Goal: Task Accomplishment & Management: Complete application form

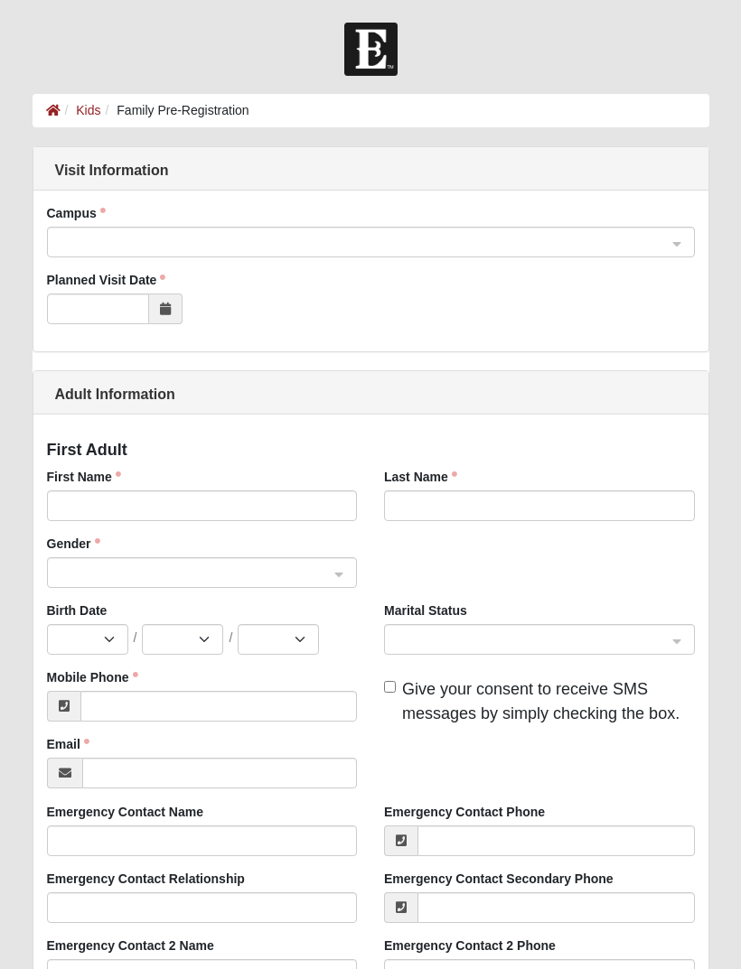
click at [66, 231] on input "search" at bounding box center [364, 241] width 613 height 27
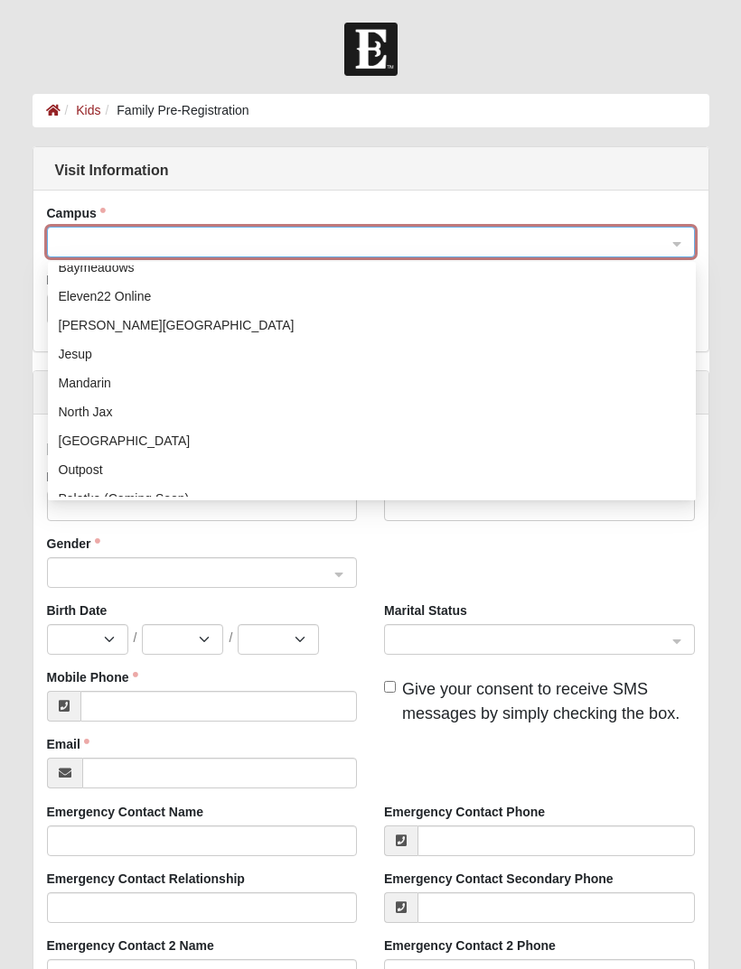
scroll to position [55, 0]
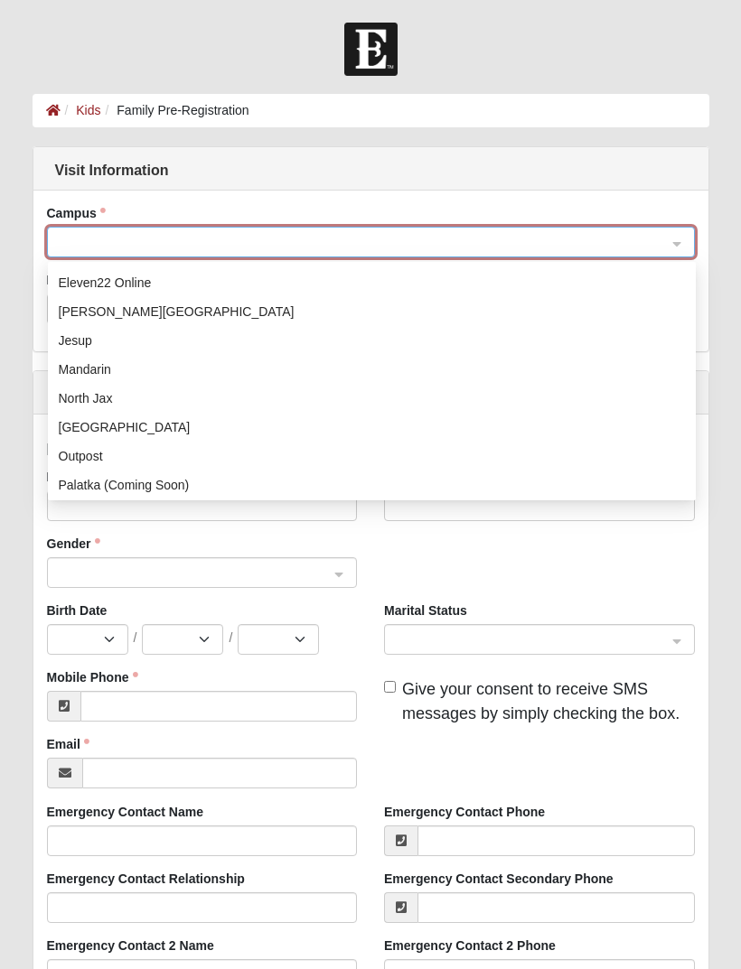
click at [80, 370] on div "Mandarin" at bounding box center [372, 370] width 626 height 20
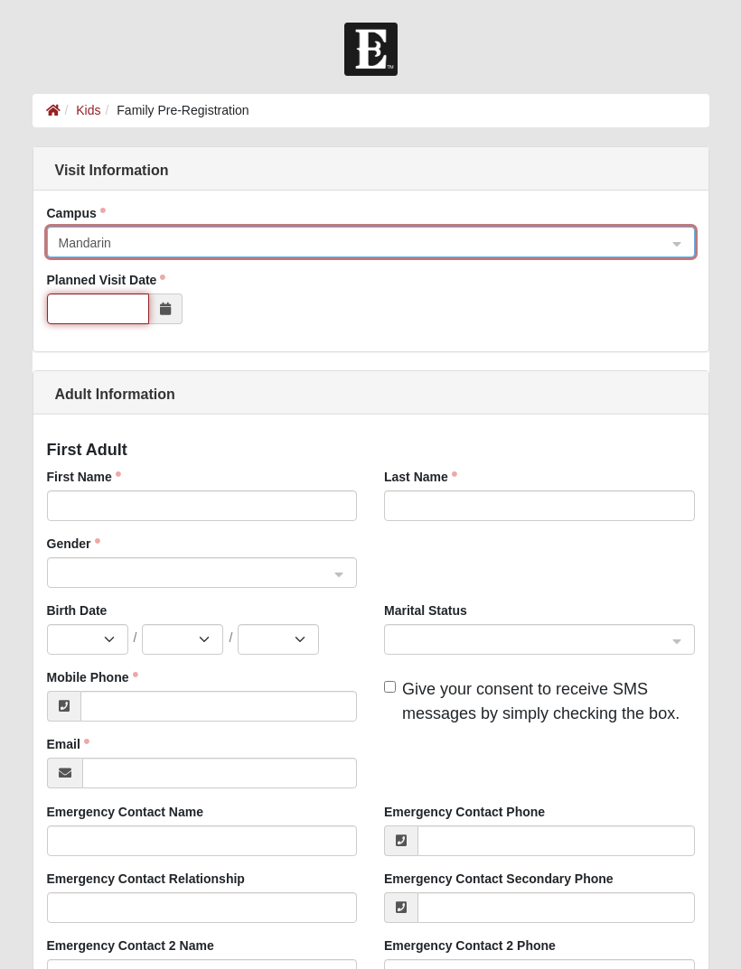
click at [71, 308] on input "Planned Visit Date" at bounding box center [98, 309] width 102 height 31
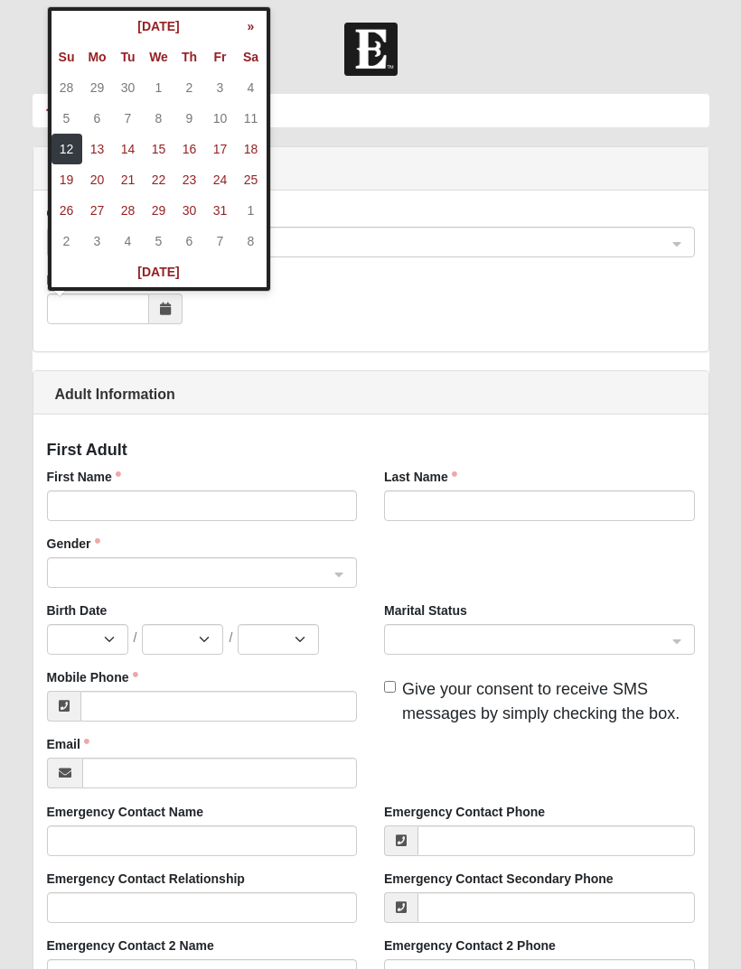
click at [68, 155] on td "12" at bounding box center [66, 149] width 31 height 31
type input "[DATE]"
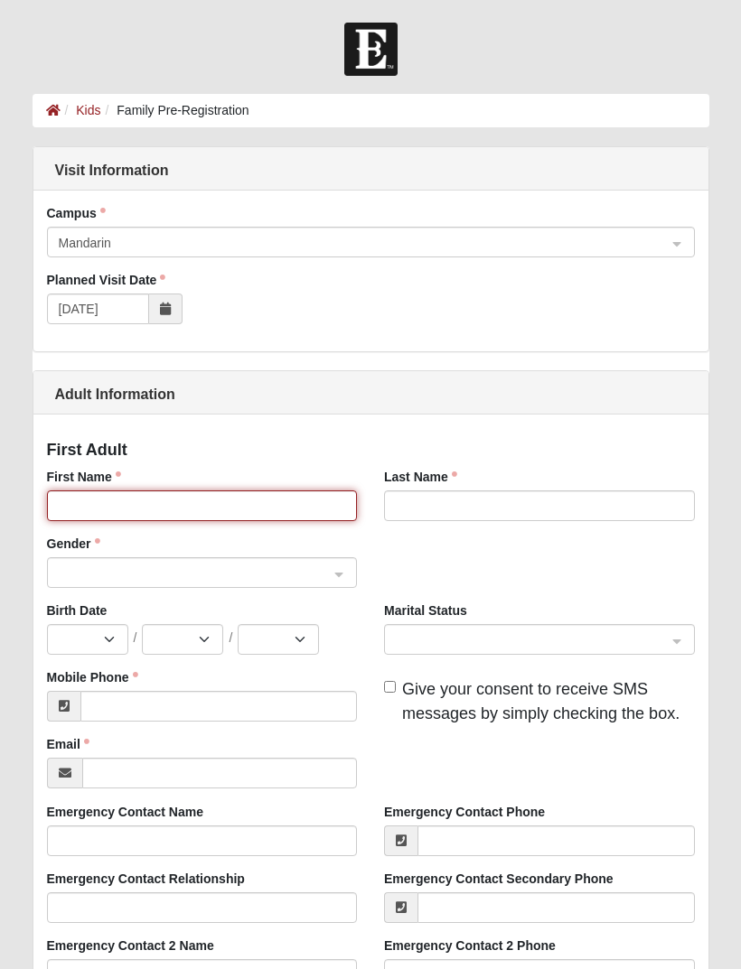
click at [89, 507] on input "First Name" at bounding box center [202, 506] width 311 height 31
type input "[PERSON_NAME]"
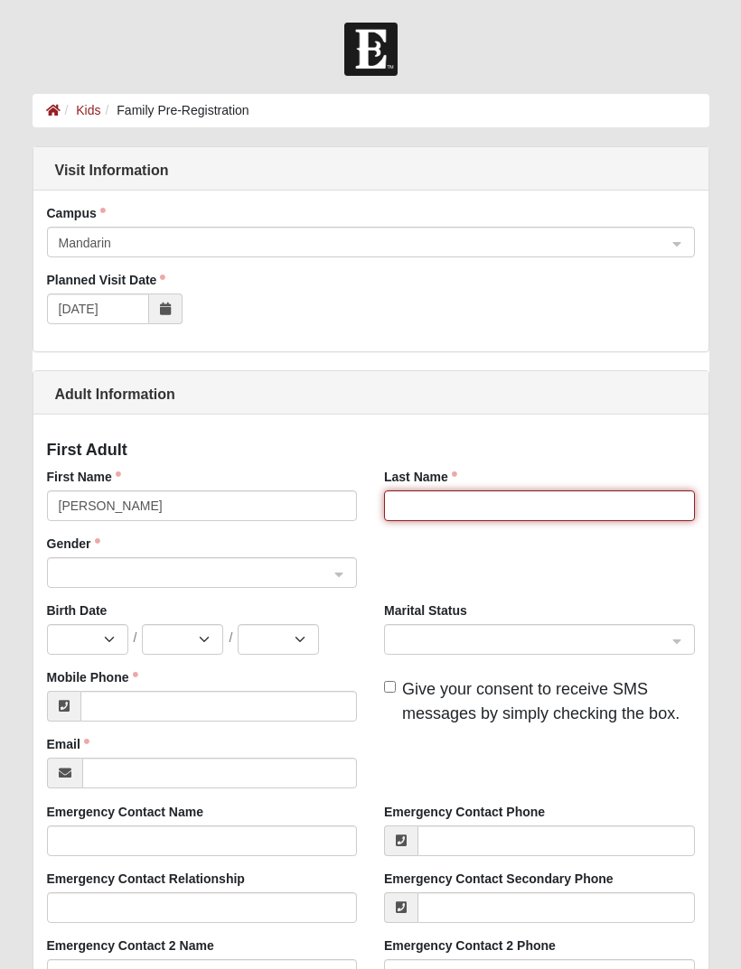
type input "[PERSON_NAME]"
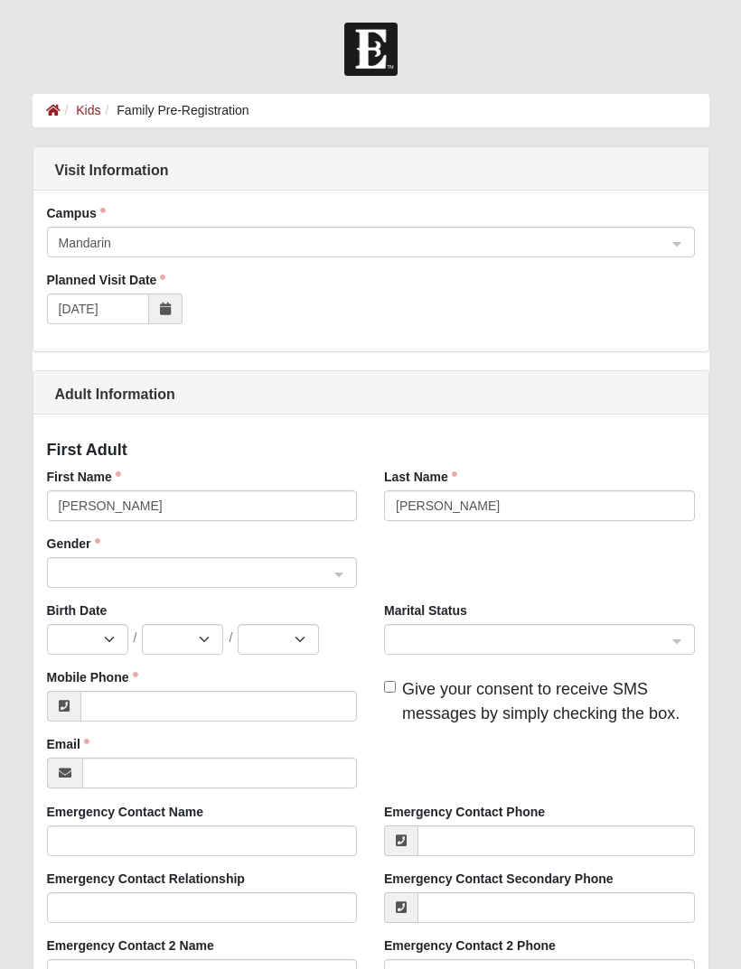
click at [71, 561] on input "search" at bounding box center [196, 571] width 276 height 27
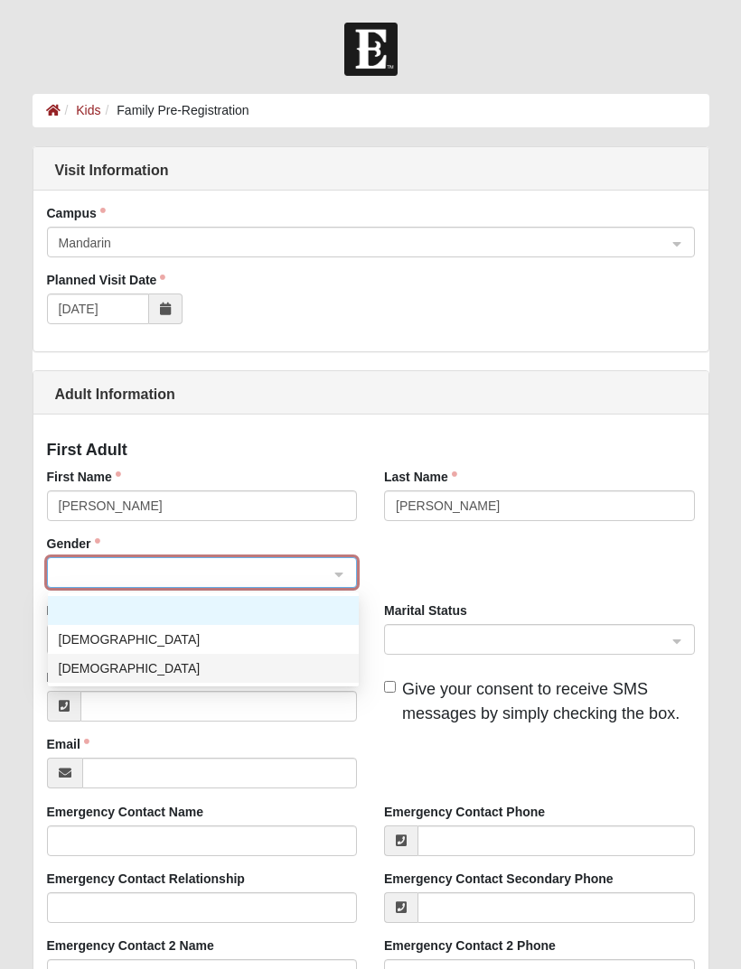
click at [80, 667] on div "[DEMOGRAPHIC_DATA]" at bounding box center [203, 669] width 289 height 20
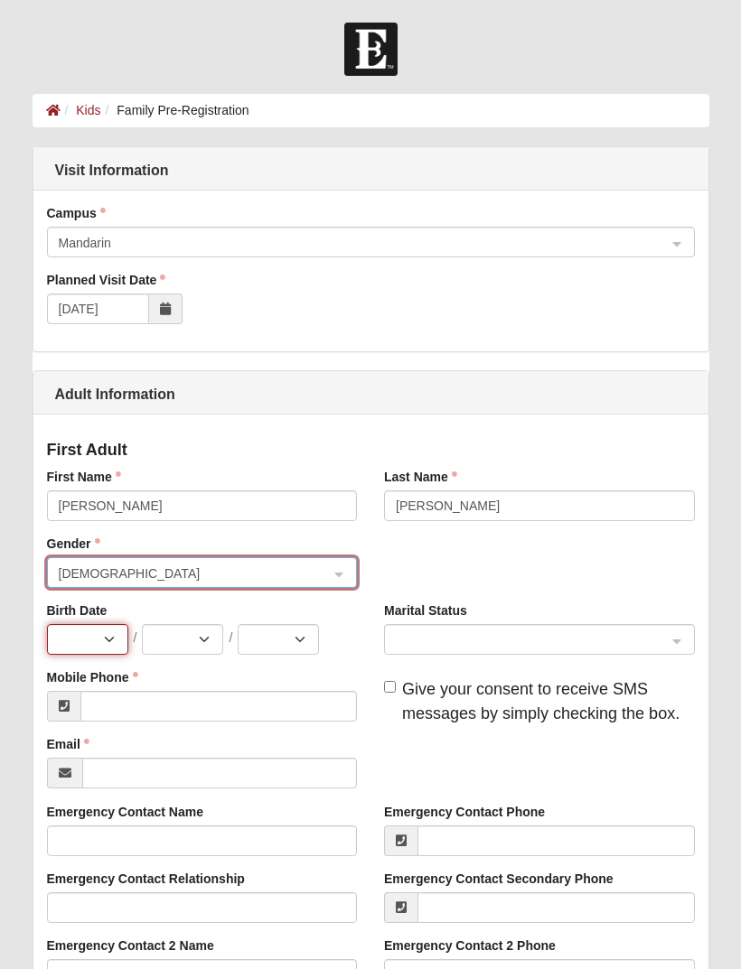
click at [100, 641] on select "Jan Feb Mar Apr May Jun [DATE] Aug Sep Oct Nov Dec" at bounding box center [87, 639] width 81 height 31
select select "3"
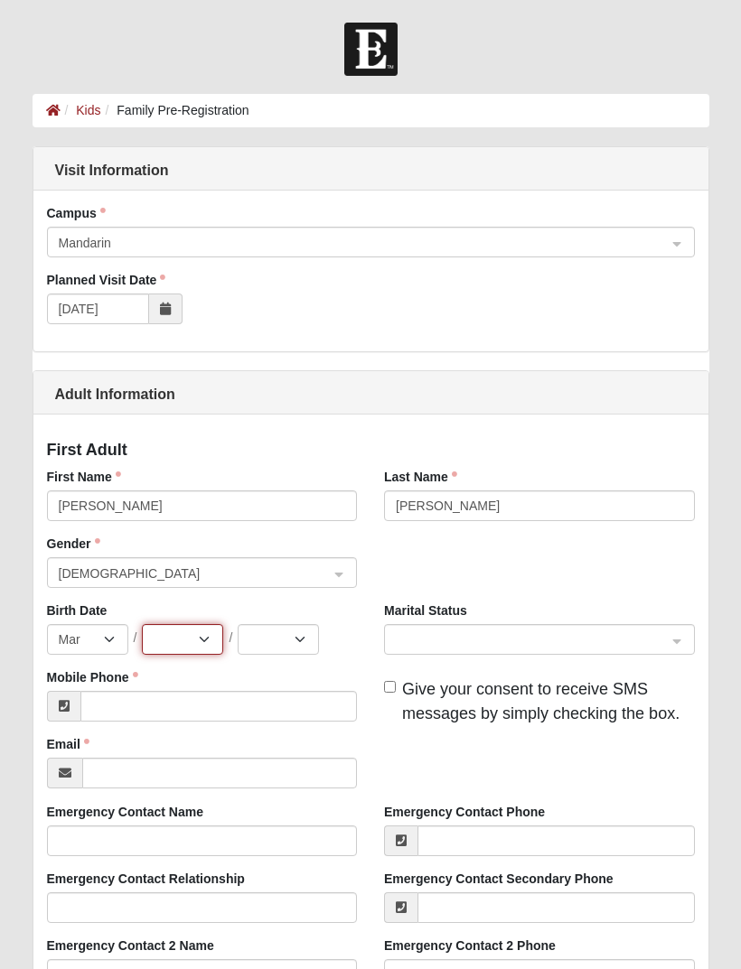
click at [164, 638] on select "1 2 3 4 5 6 7 8 9 10 11 12 13 14 15 16 17 18 19 20 21 22 23 24 25 26 27 28 29 3…" at bounding box center [182, 639] width 81 height 31
select select "16"
click at [295, 648] on select "2025 2024 2023 2022 2021 2020 2019 2018 2017 2016 2015 2014 2013 2012 2011 2010…" at bounding box center [278, 639] width 81 height 31
select select "1999"
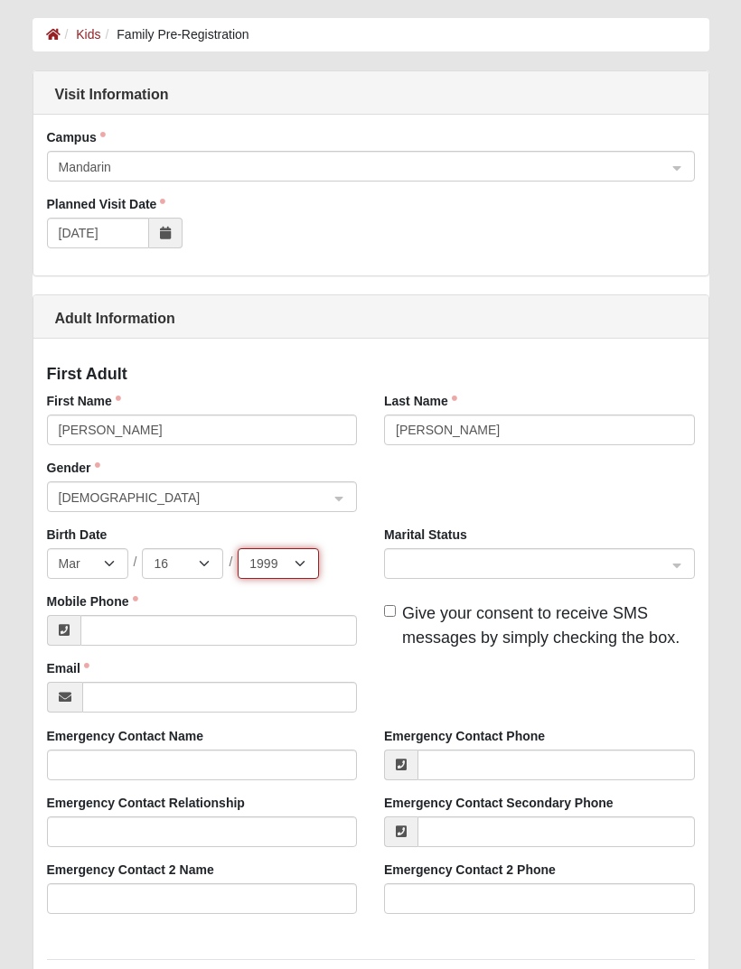
click at [659, 566] on span at bounding box center [531, 566] width 271 height 20
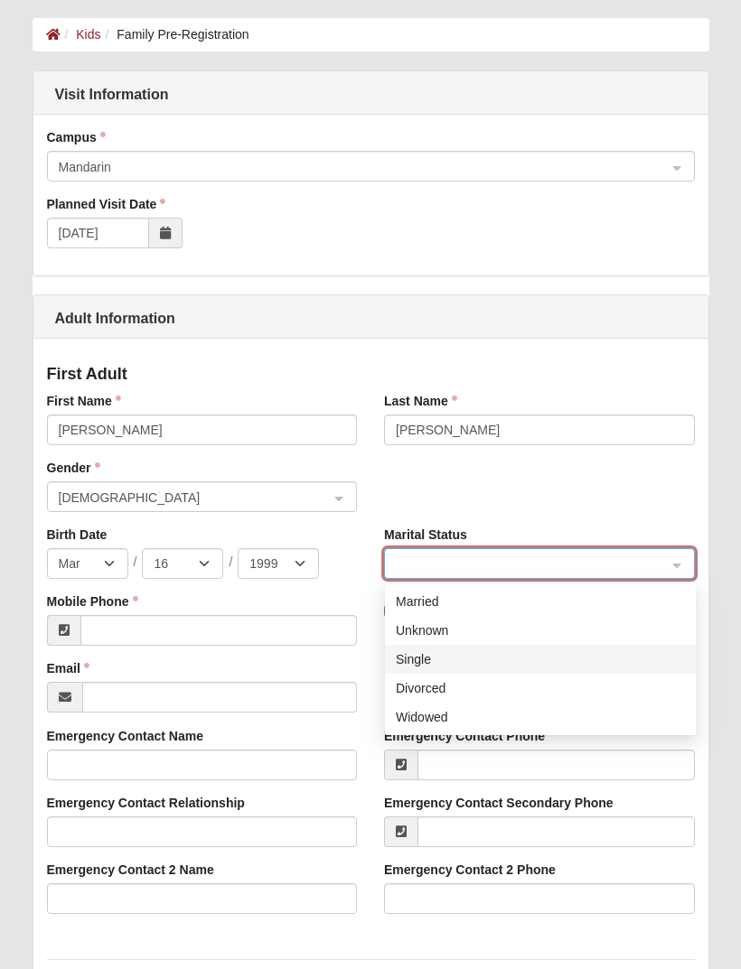
click at [608, 655] on div "Single" at bounding box center [540, 660] width 289 height 20
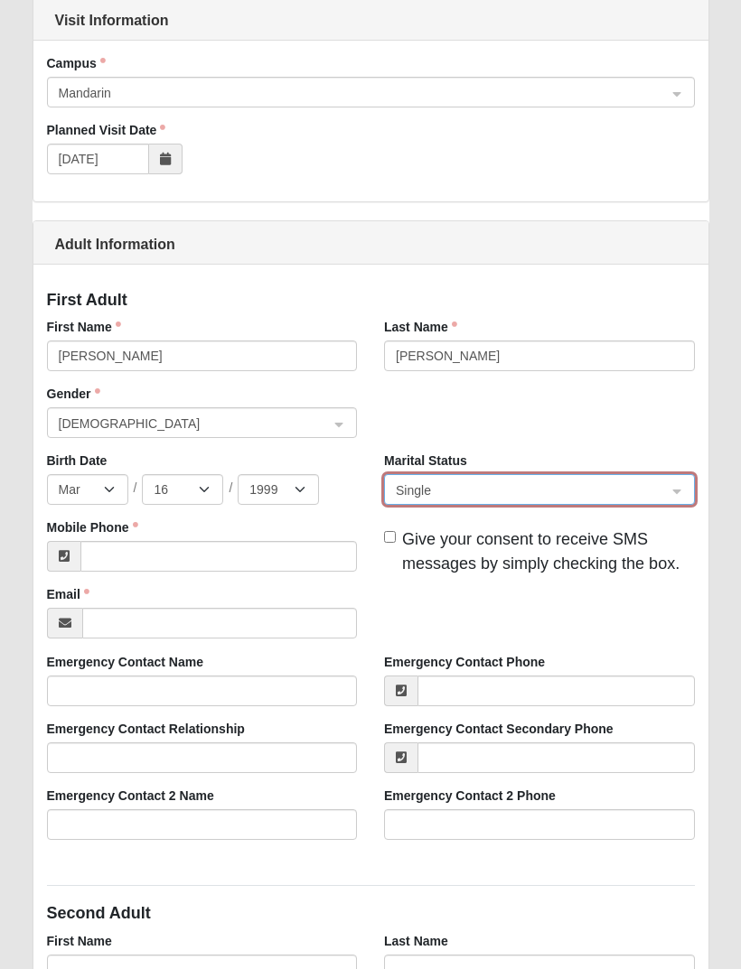
scroll to position [153, 0]
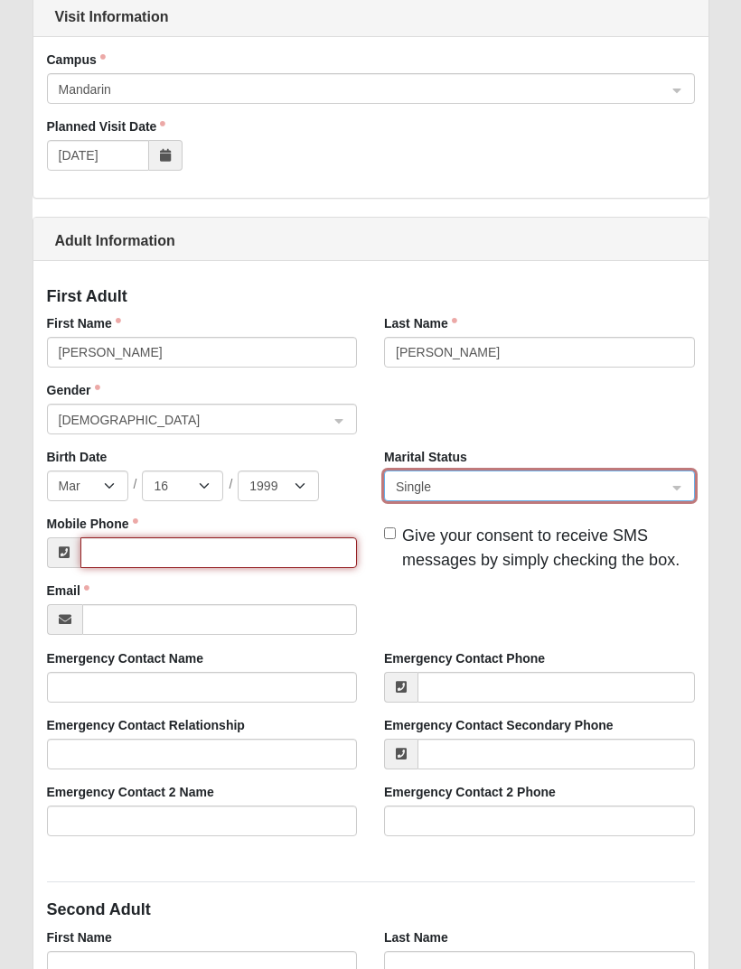
click at [128, 552] on input "Mobile Phone" at bounding box center [218, 553] width 277 height 31
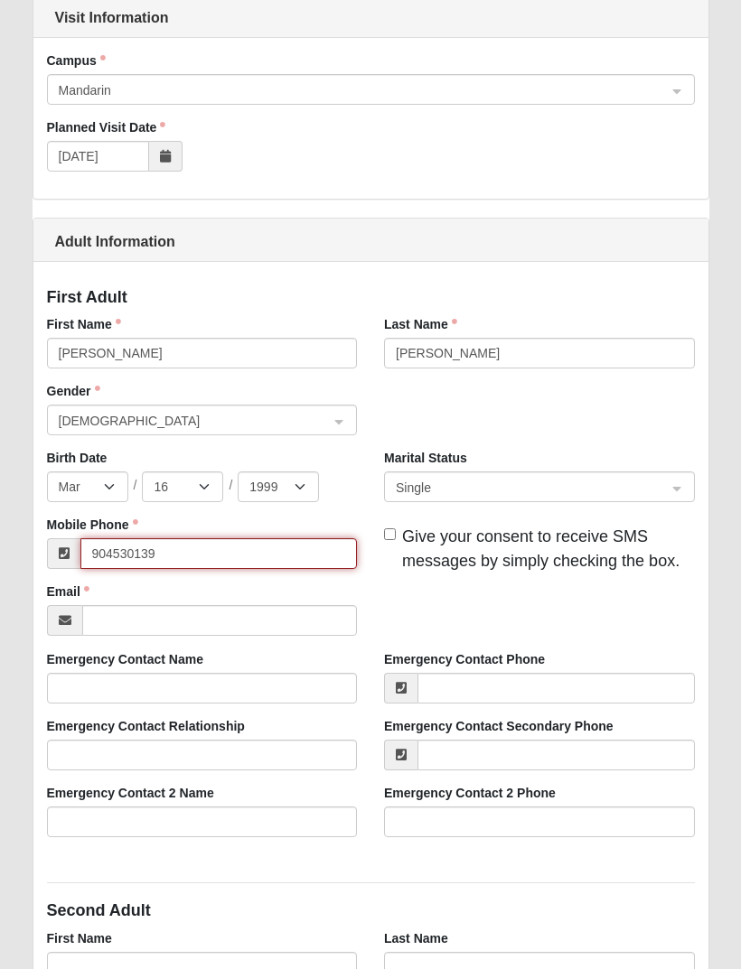
type input "[PHONE_NUMBER]"
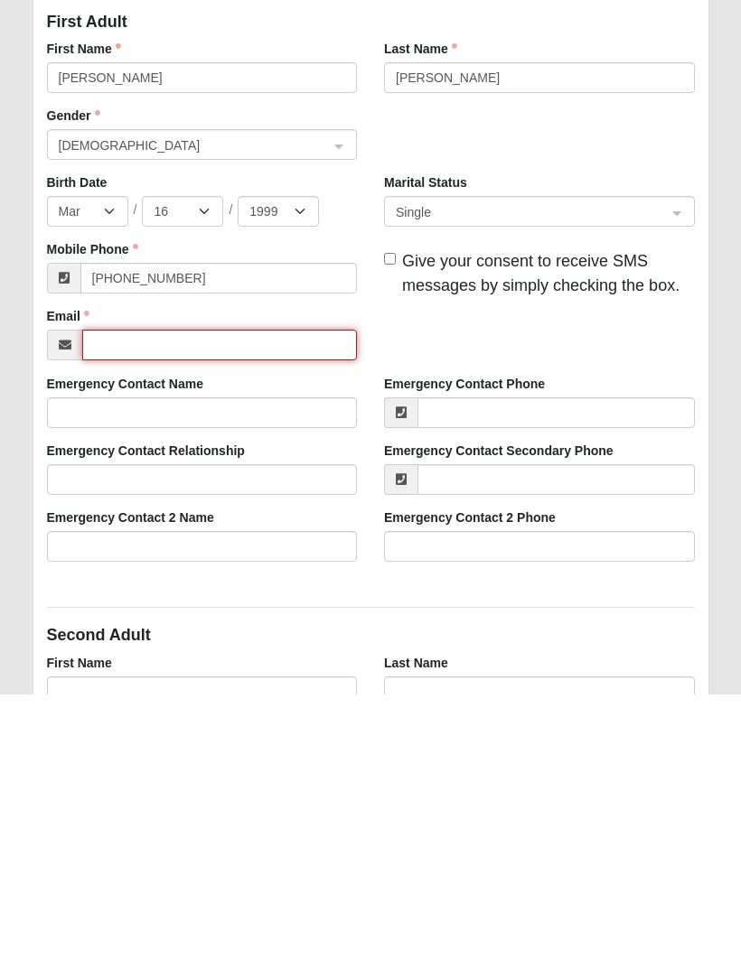
click at [137, 605] on input "Email" at bounding box center [220, 620] width 276 height 31
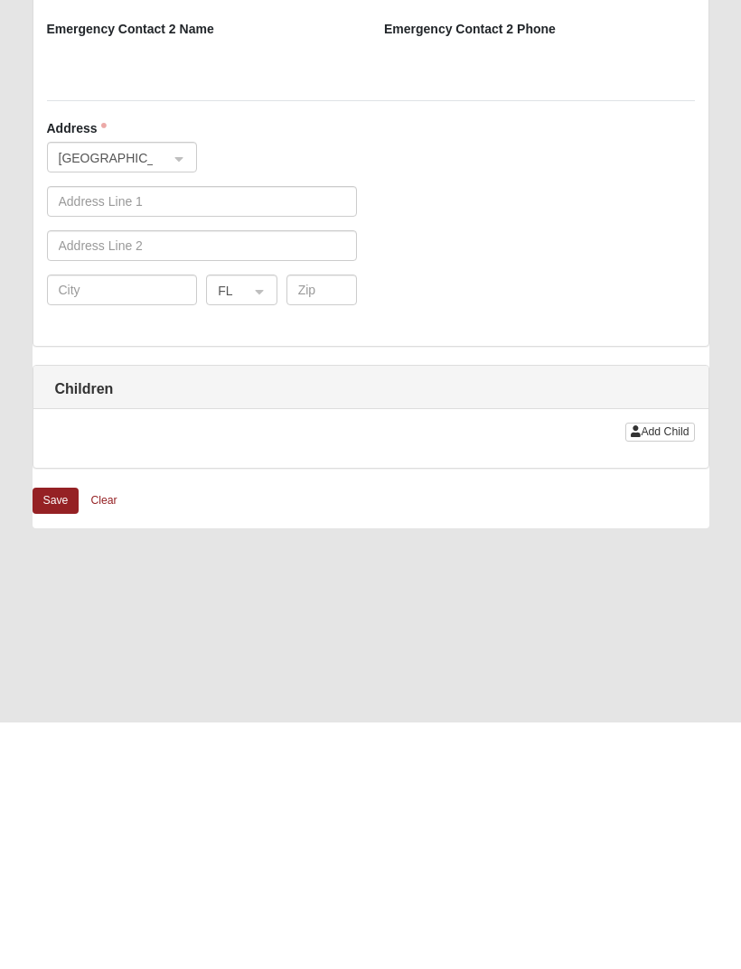
scroll to position [1284, 0]
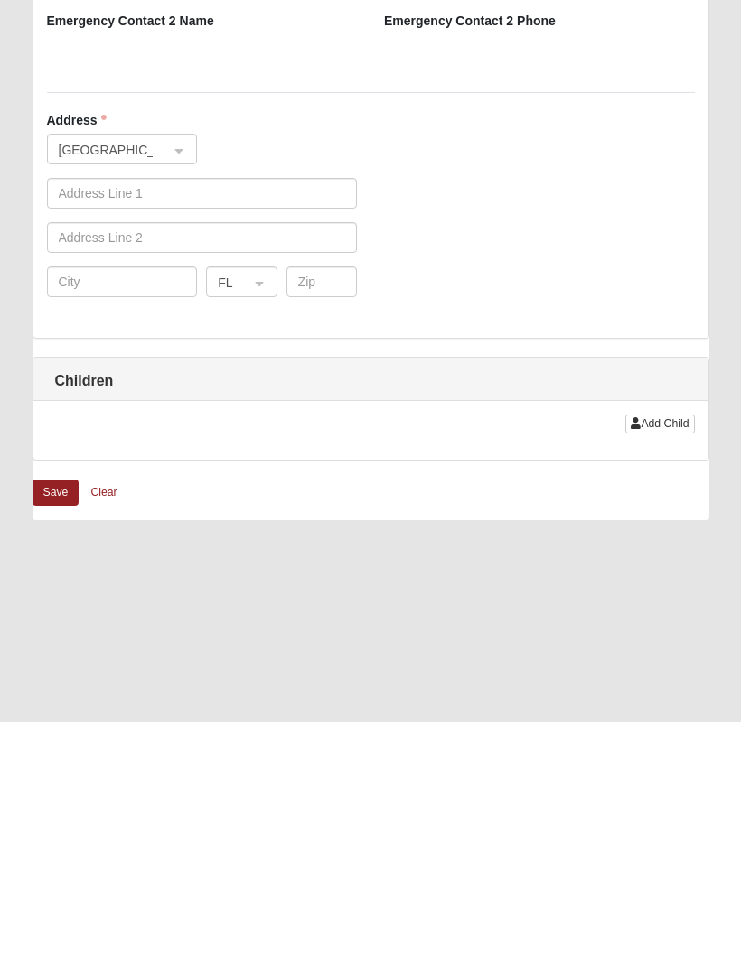
type input "[EMAIL_ADDRESS][DOMAIN_NAME]"
click at [666, 661] on button "Add Child" at bounding box center [659, 670] width 69 height 19
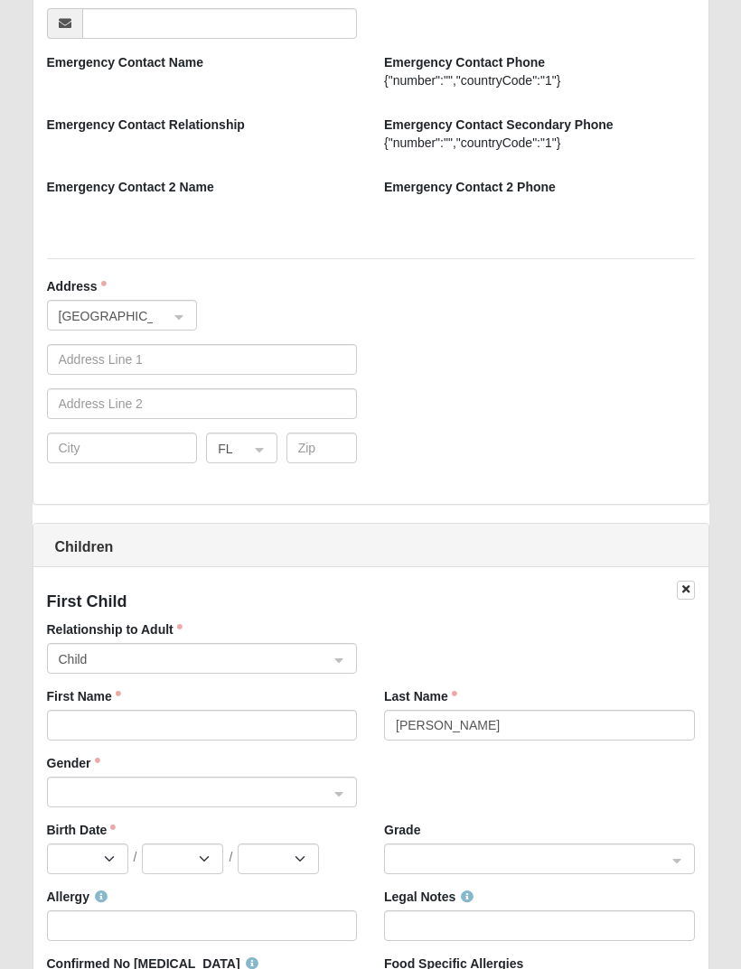
scroll to position [1364, 0]
click at [85, 662] on span "Child" at bounding box center [194, 660] width 271 height 20
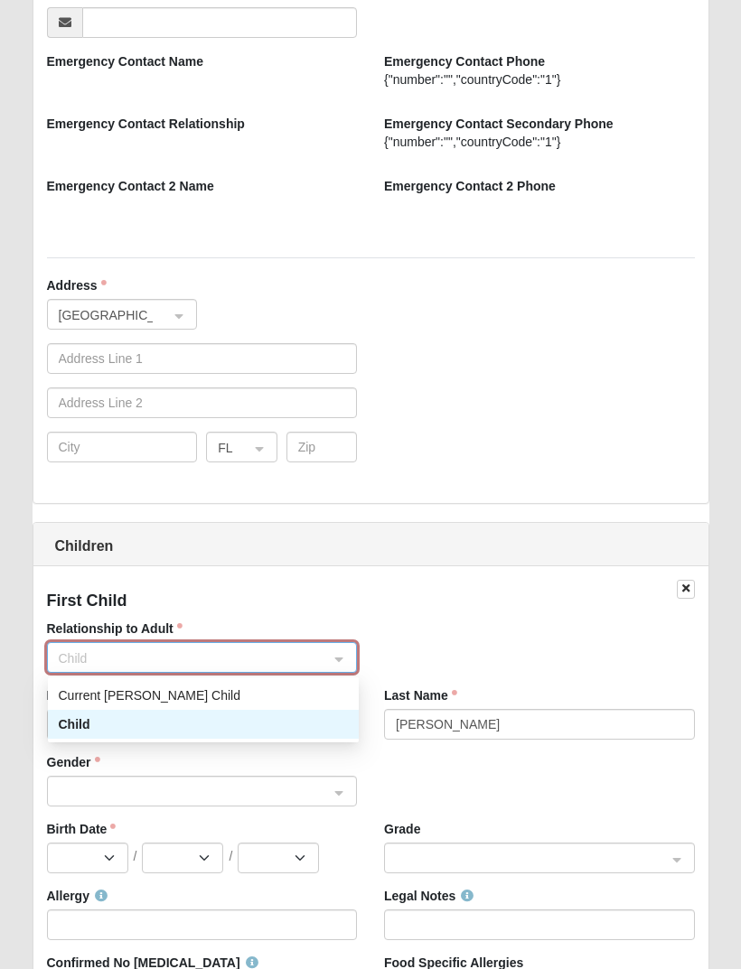
click at [107, 790] on span at bounding box center [194, 792] width 271 height 20
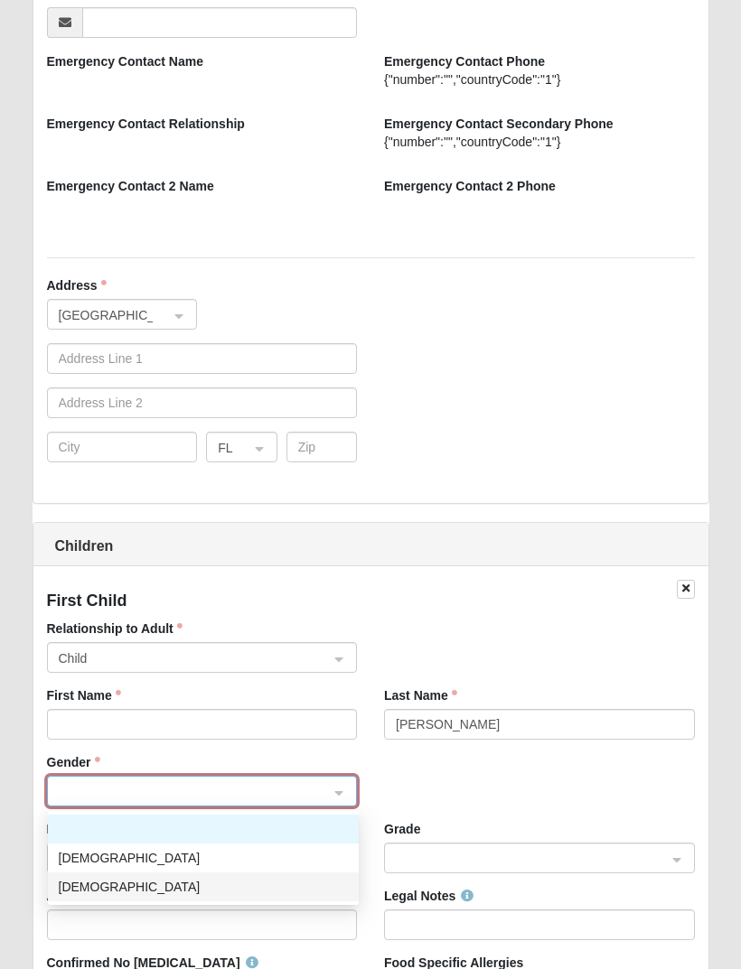
click at [76, 887] on div "[DEMOGRAPHIC_DATA]" at bounding box center [203, 887] width 289 height 20
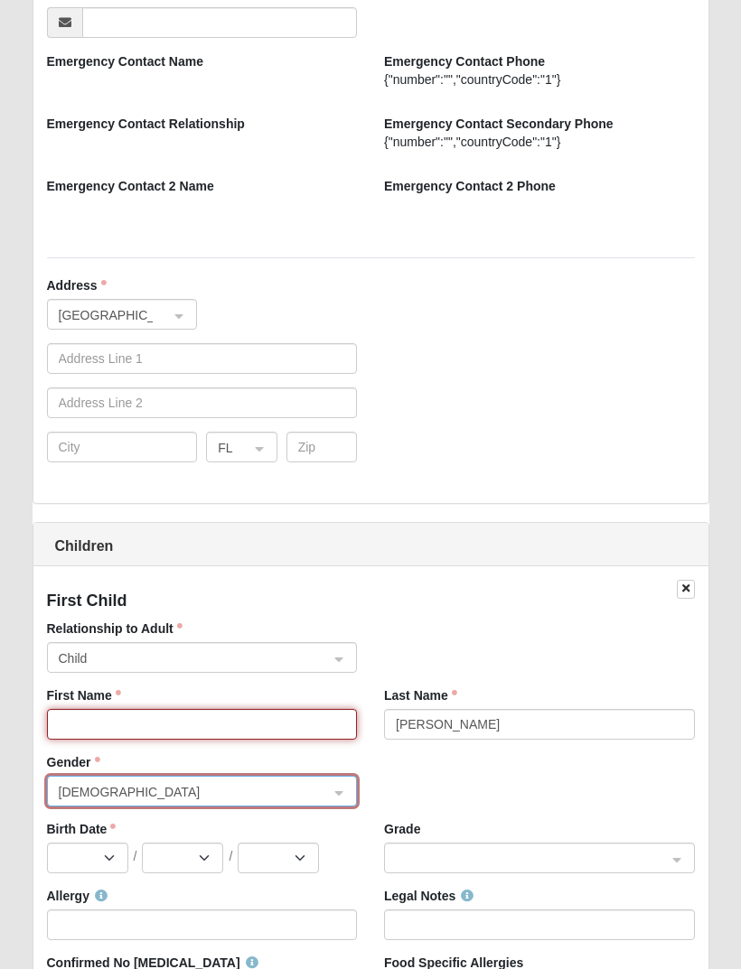
click at [87, 717] on input "First Name" at bounding box center [202, 724] width 311 height 31
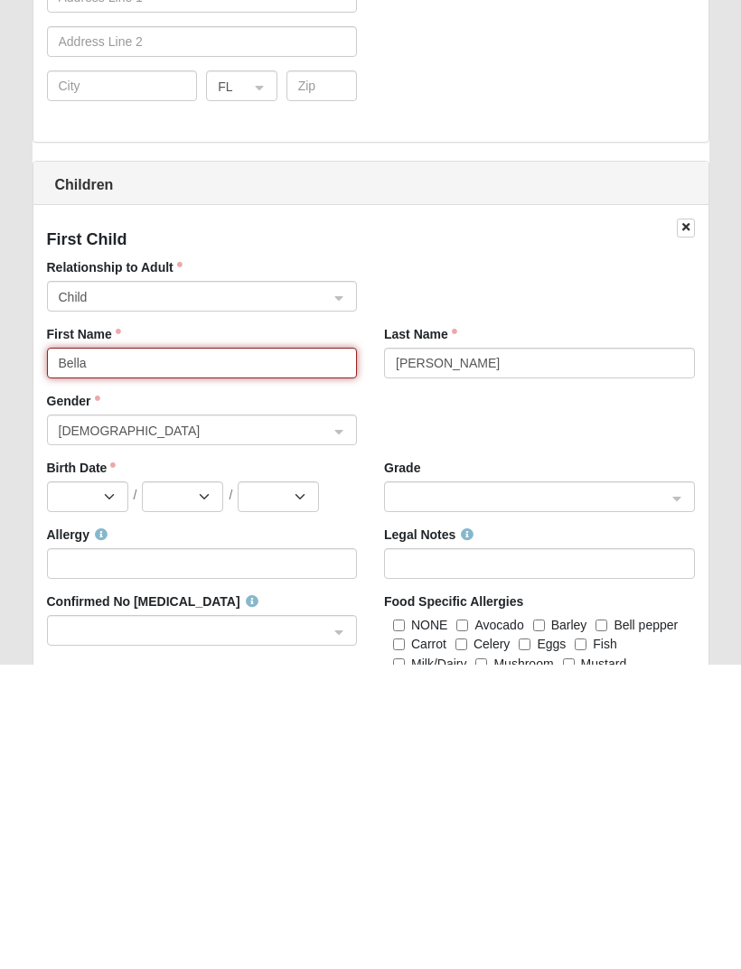
type input "Bella"
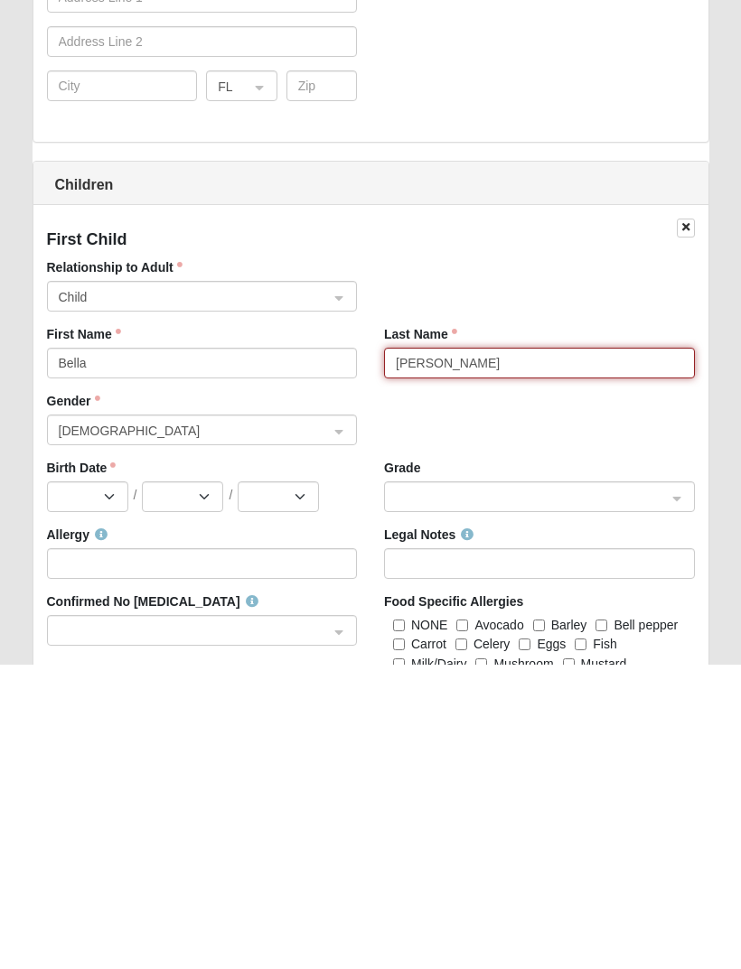
click at [566, 652] on input "[PERSON_NAME]" at bounding box center [539, 667] width 311 height 31
type input "C"
type input "[PERSON_NAME]"
click at [534, 787] on input "search" at bounding box center [533, 800] width 276 height 27
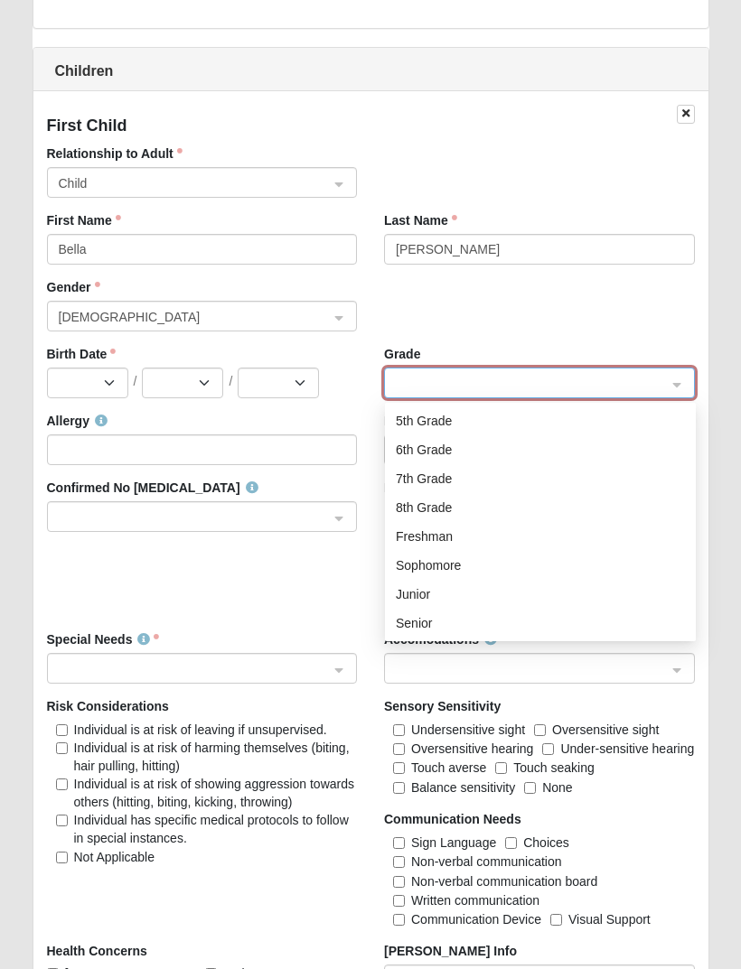
scroll to position [1840, 0]
click at [314, 619] on div "Allergy Legal Notes Confirmed No [MEDICAL_DATA] Food Specific [MEDICAL_DATA] NO…" at bounding box center [370, 844] width 675 height 865
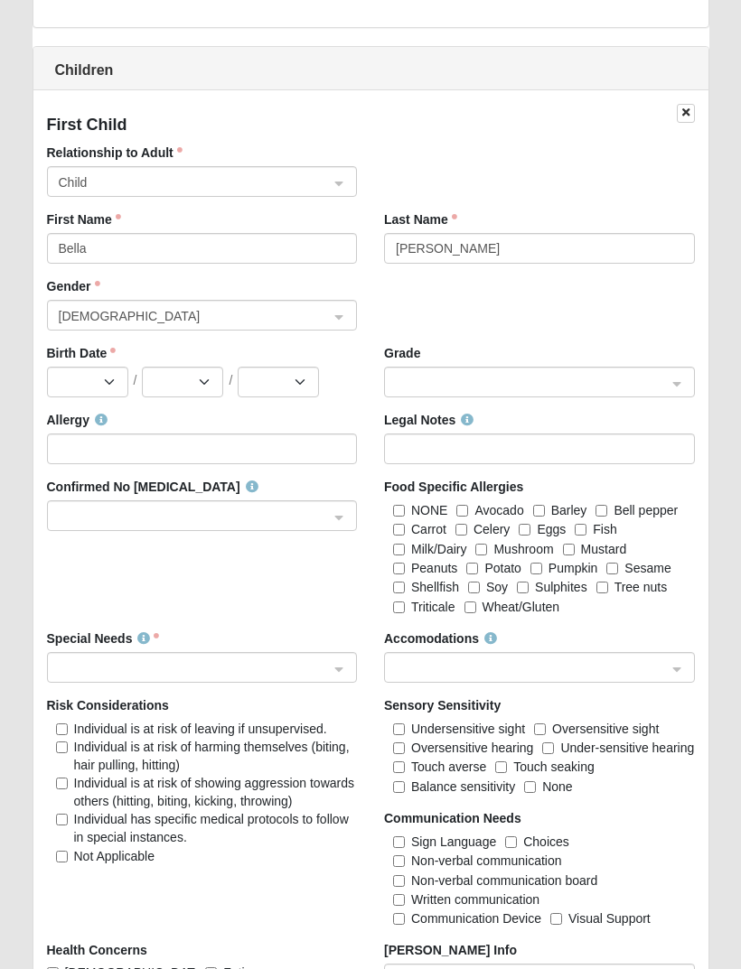
click at [407, 503] on label "NONE" at bounding box center [415, 510] width 63 height 18
click at [405, 505] on input "NONE" at bounding box center [399, 511] width 12 height 12
checkbox input "true"
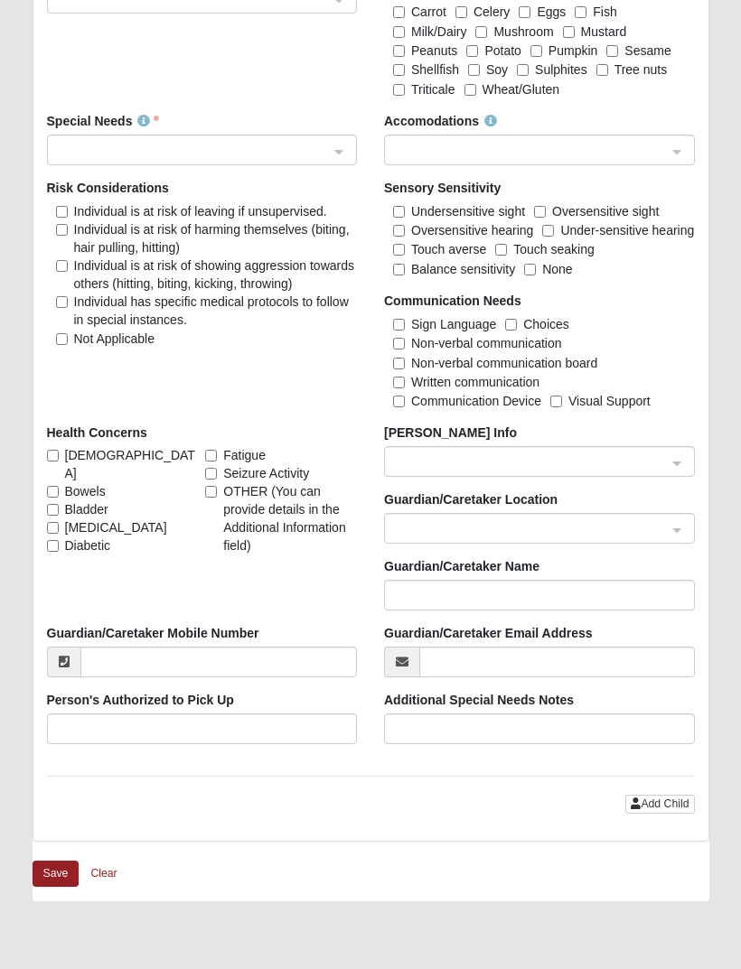
scroll to position [2360, 0]
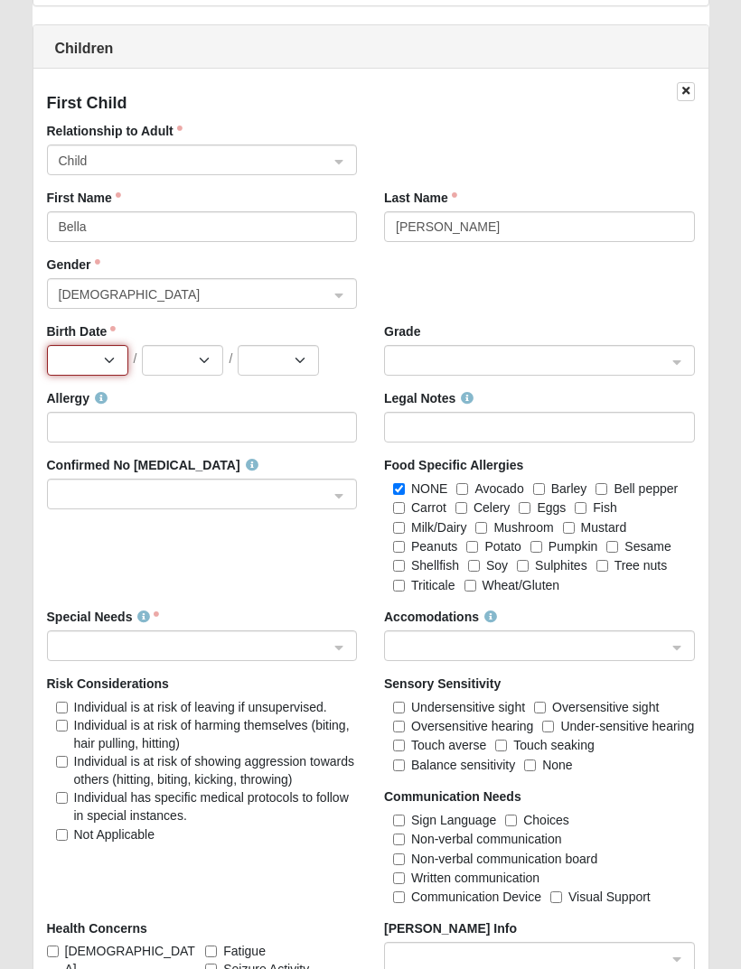
click at [116, 352] on select "Jan Feb Mar Apr May Jun [DATE] Aug Sep Oct Nov Dec" at bounding box center [87, 361] width 81 height 31
select select "4"
click at [200, 358] on select "1 2 3 4 5 6 7 8 9 10 11 12 13 14 15 16 17 18 19 20 21 22 23 24 25 26 27 28 29 30" at bounding box center [182, 360] width 81 height 31
select select "17"
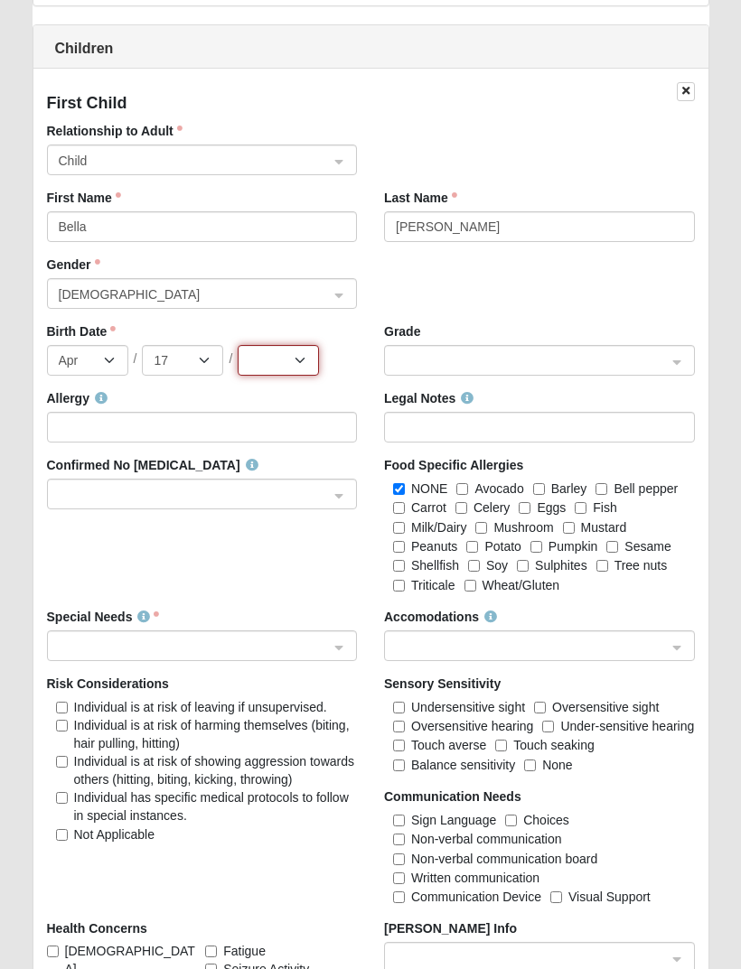
click at [295, 365] on select "2025 2024 2023 2022 2021 2020 2019 2018 2017 2016 2015 2014 2013 2012 2011 2010…" at bounding box center [278, 360] width 81 height 31
select select "2023"
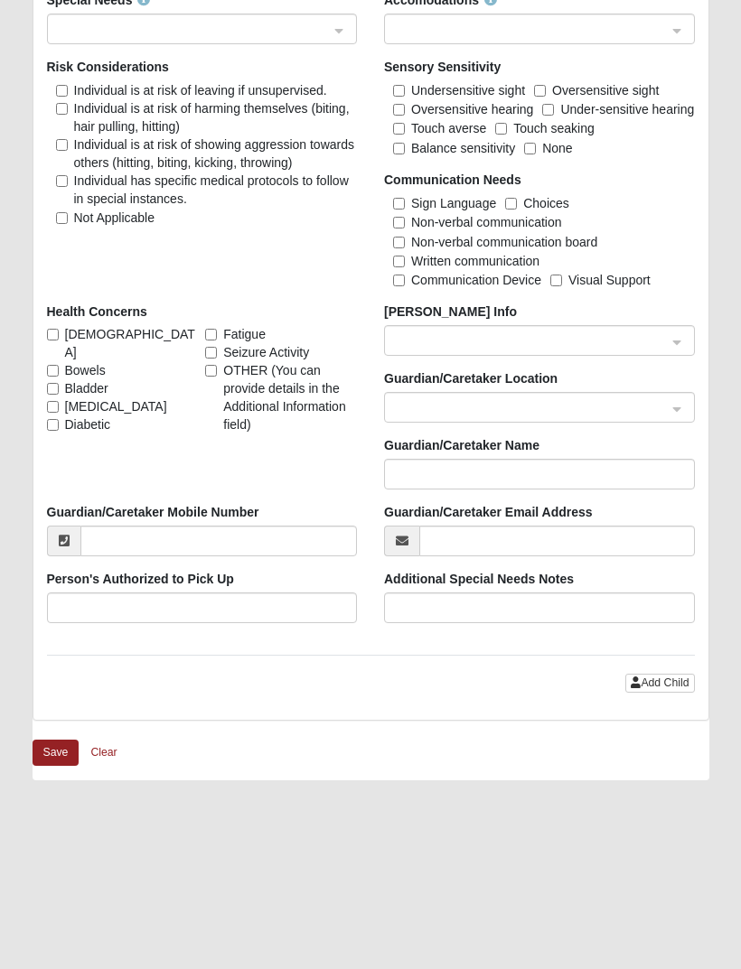
click at [48, 741] on button "Save" at bounding box center [56, 753] width 47 height 26
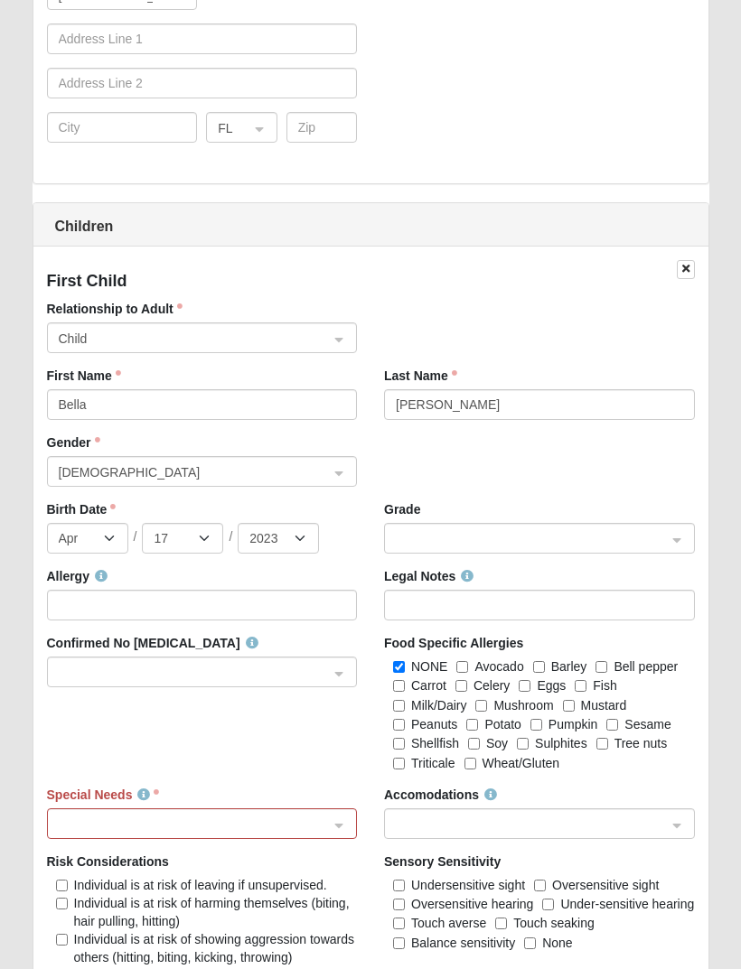
click at [332, 817] on input "search" at bounding box center [196, 823] width 276 height 27
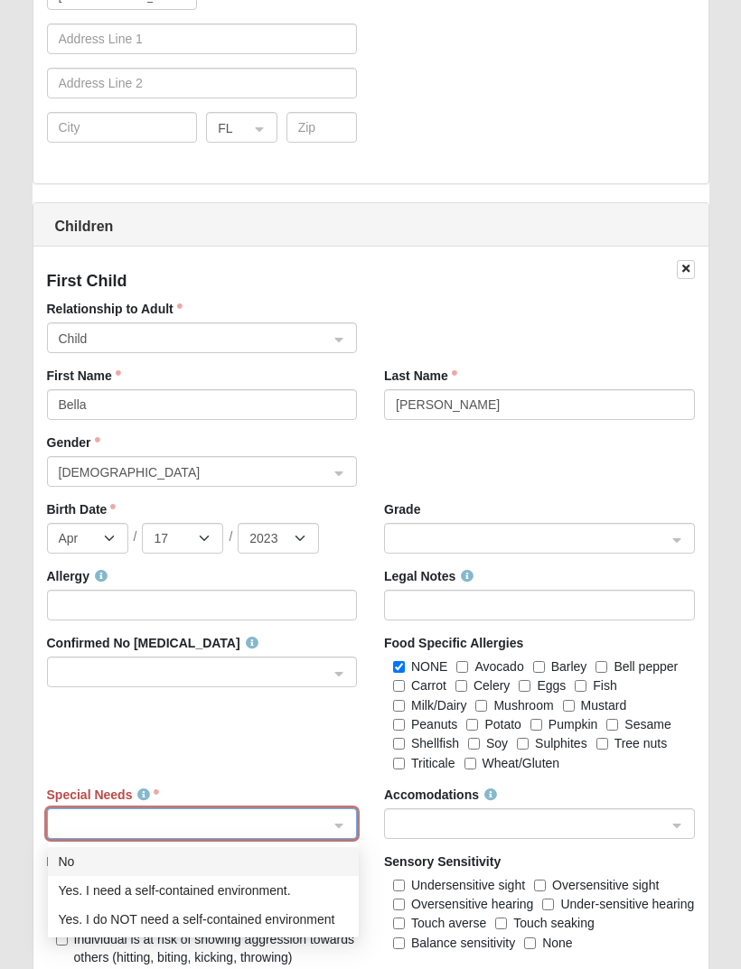
click at [285, 871] on div "No" at bounding box center [203, 861] width 311 height 29
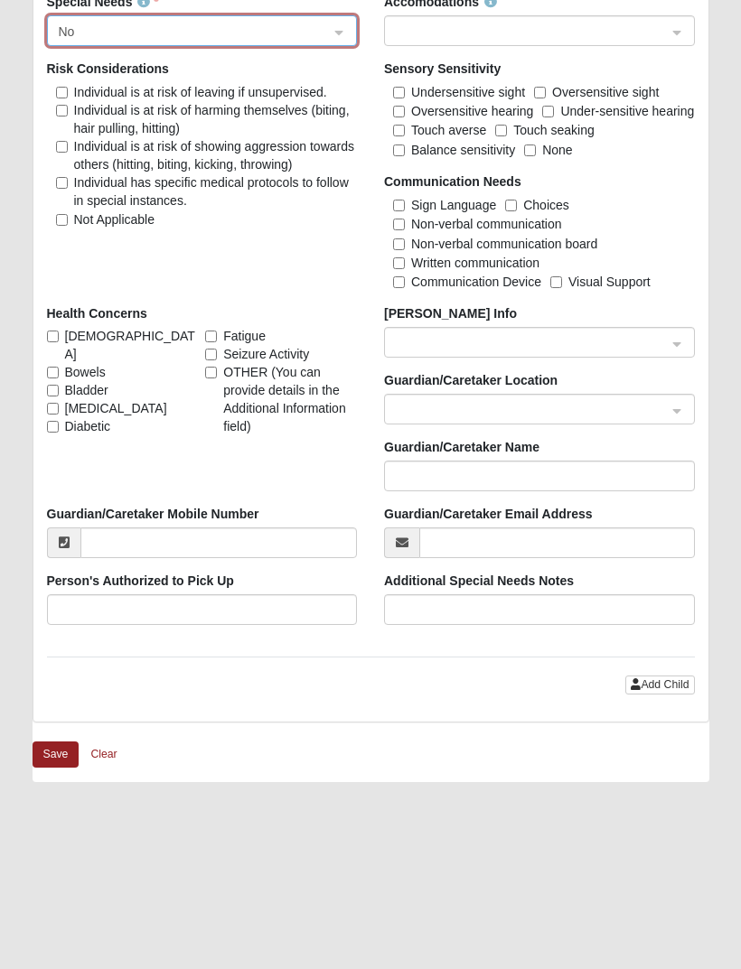
scroll to position [2569, 0]
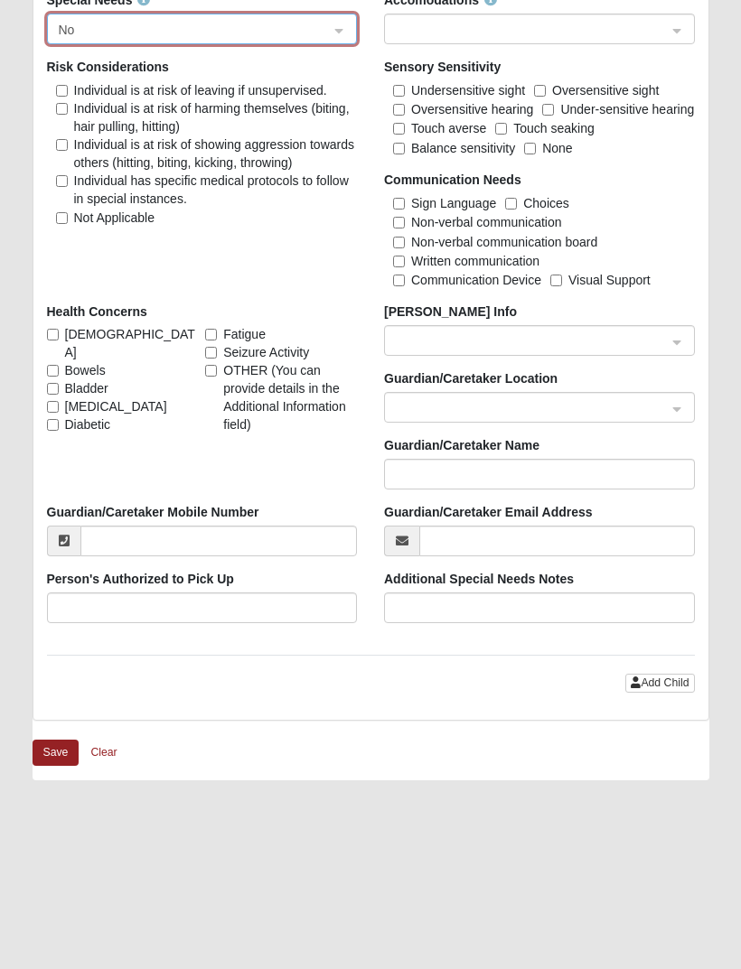
click at [57, 752] on button "Save" at bounding box center [56, 753] width 47 height 26
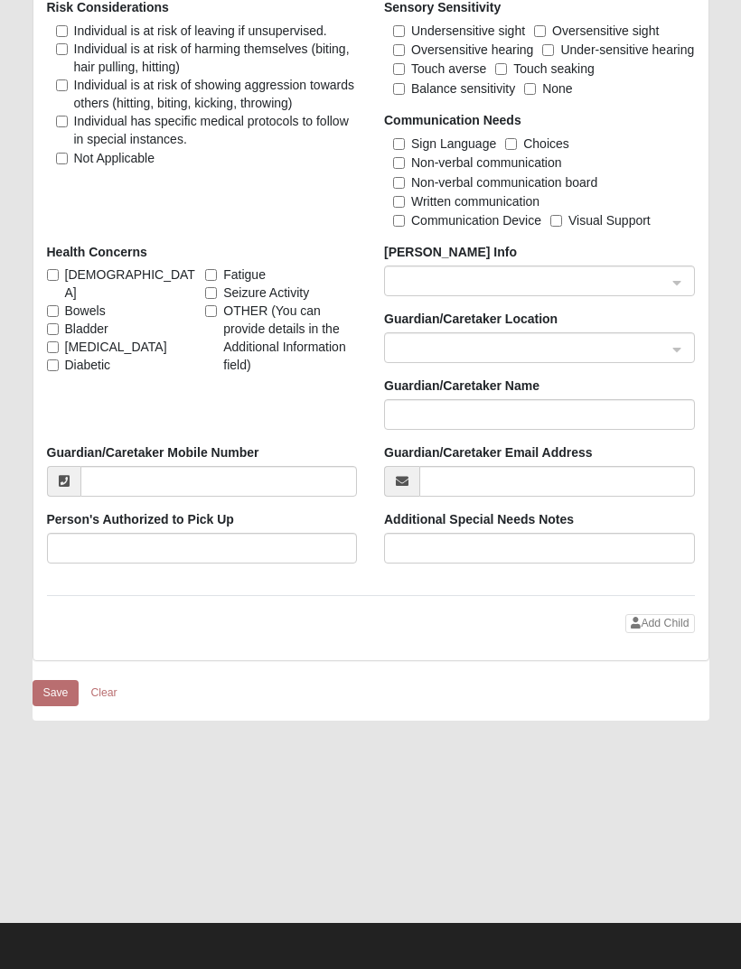
scroll to position [2480, 0]
